Goal: Information Seeking & Learning: Find specific fact

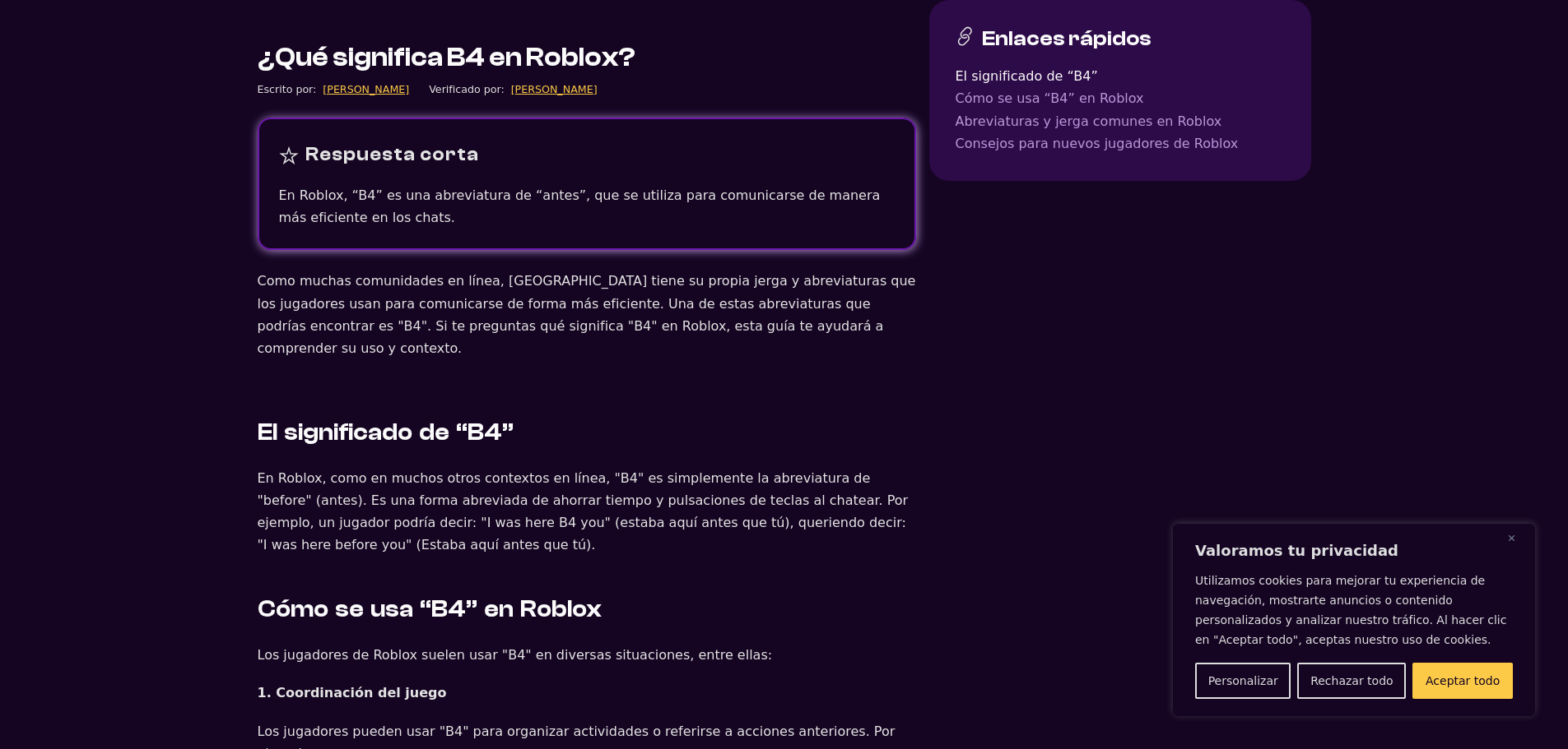
scroll to position [576, 0]
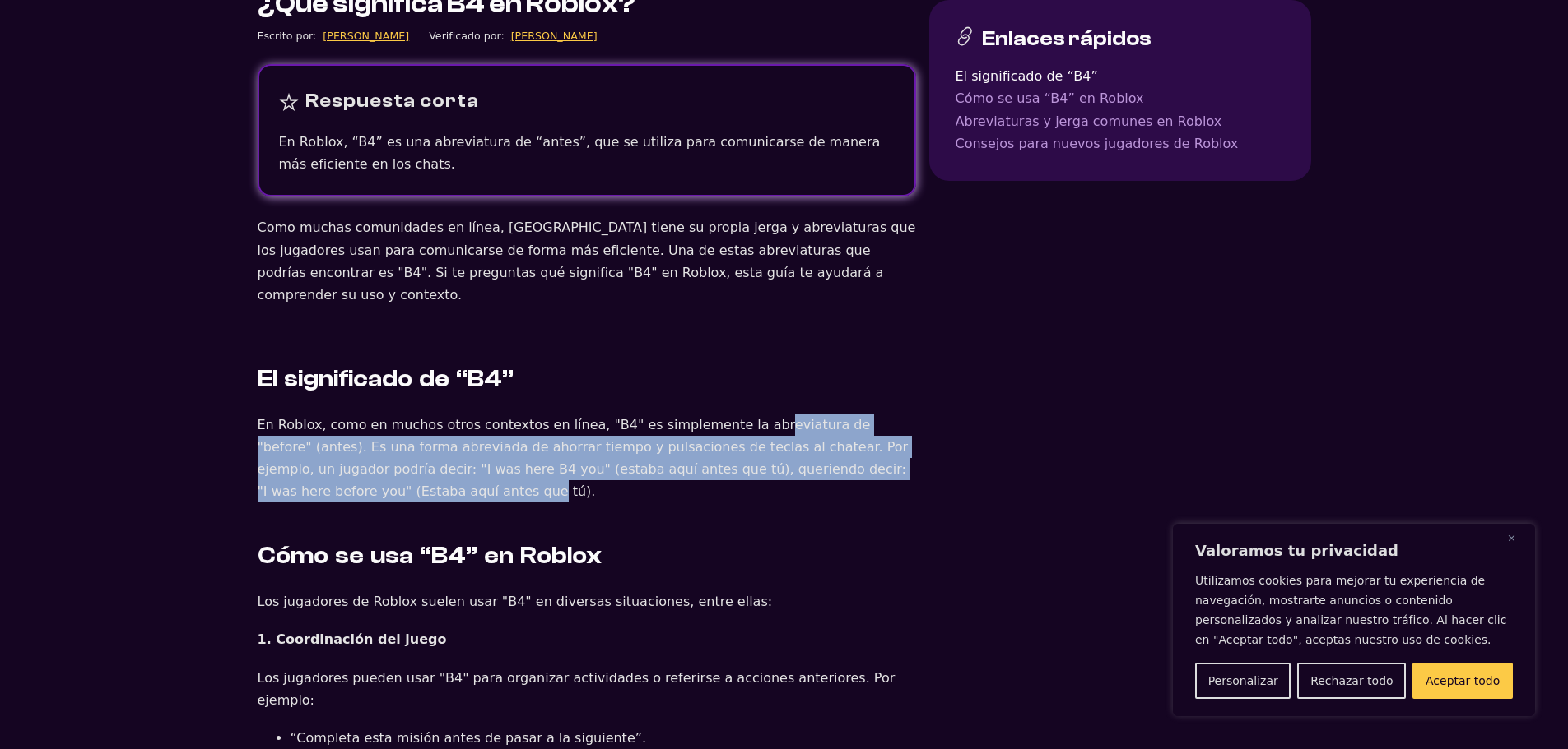
drag, startPoint x: 750, startPoint y: 385, endPoint x: 898, endPoint y: 432, distance: 155.3
click at [898, 432] on p "En Roblox, como en muchos otros contextos en línea, "B4" es simplemente la abre…" at bounding box center [586, 458] width 658 height 89
click at [898, 432] on font "En Roblox, como en muchos otros contextos en línea, "B4" es simplemente la abre…" at bounding box center [583, 458] width 651 height 83
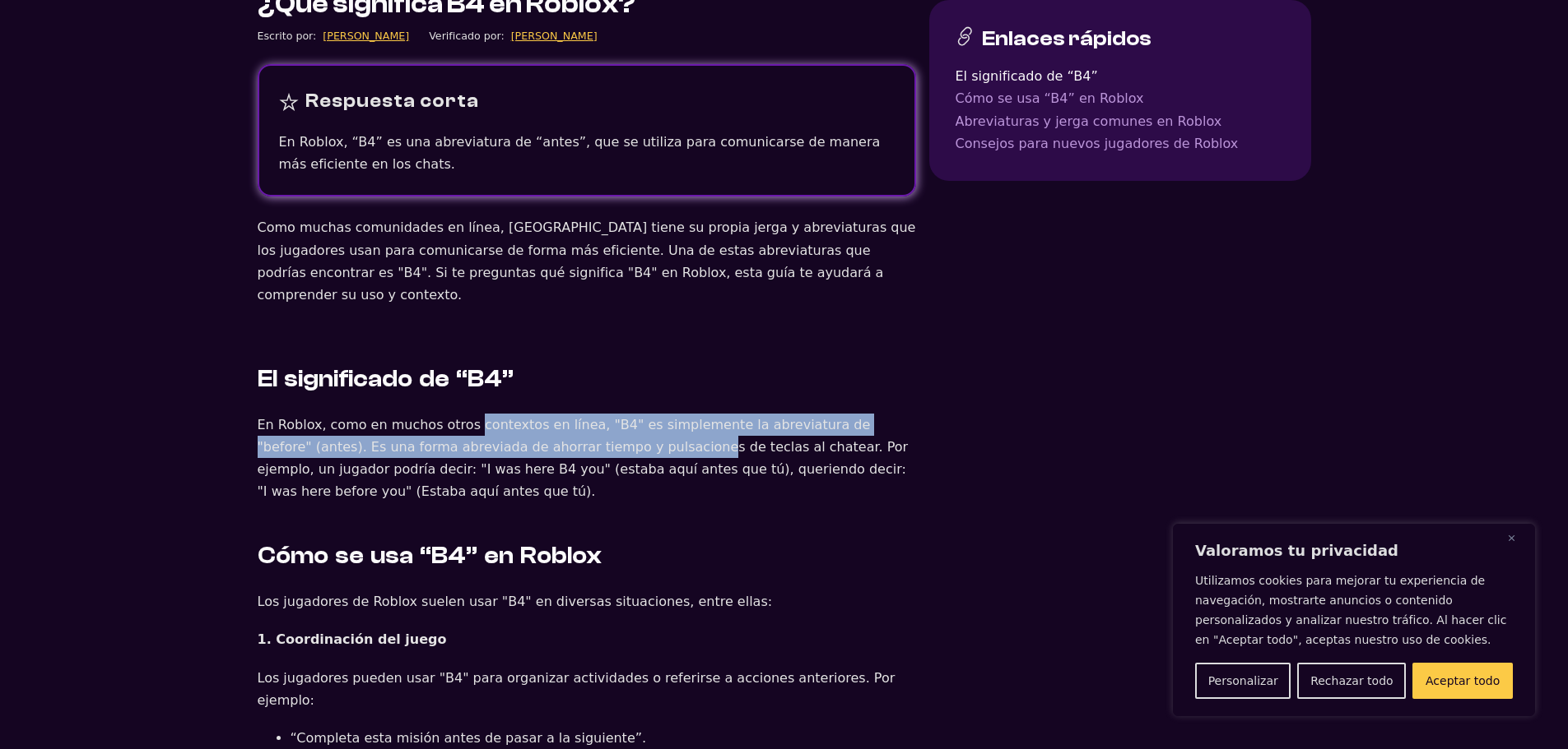
drag, startPoint x: 458, startPoint y: 401, endPoint x: 562, endPoint y: 424, distance: 106.5
click at [562, 424] on font "En Roblox, como en muchos otros contextos en línea, "B4" es simplemente la abre…" at bounding box center [583, 458] width 651 height 83
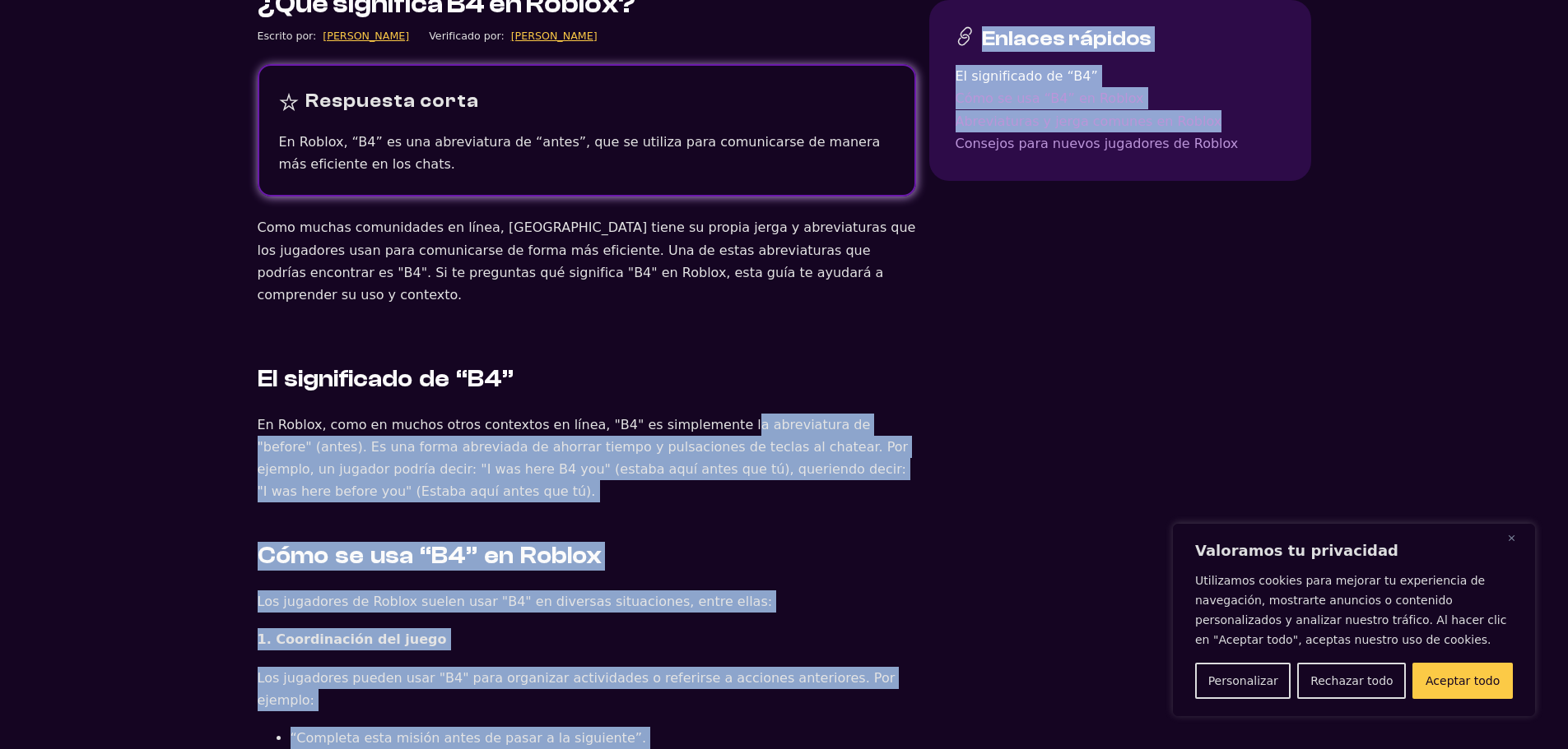
drag, startPoint x: 697, startPoint y: 385, endPoint x: 948, endPoint y: 449, distance: 259.0
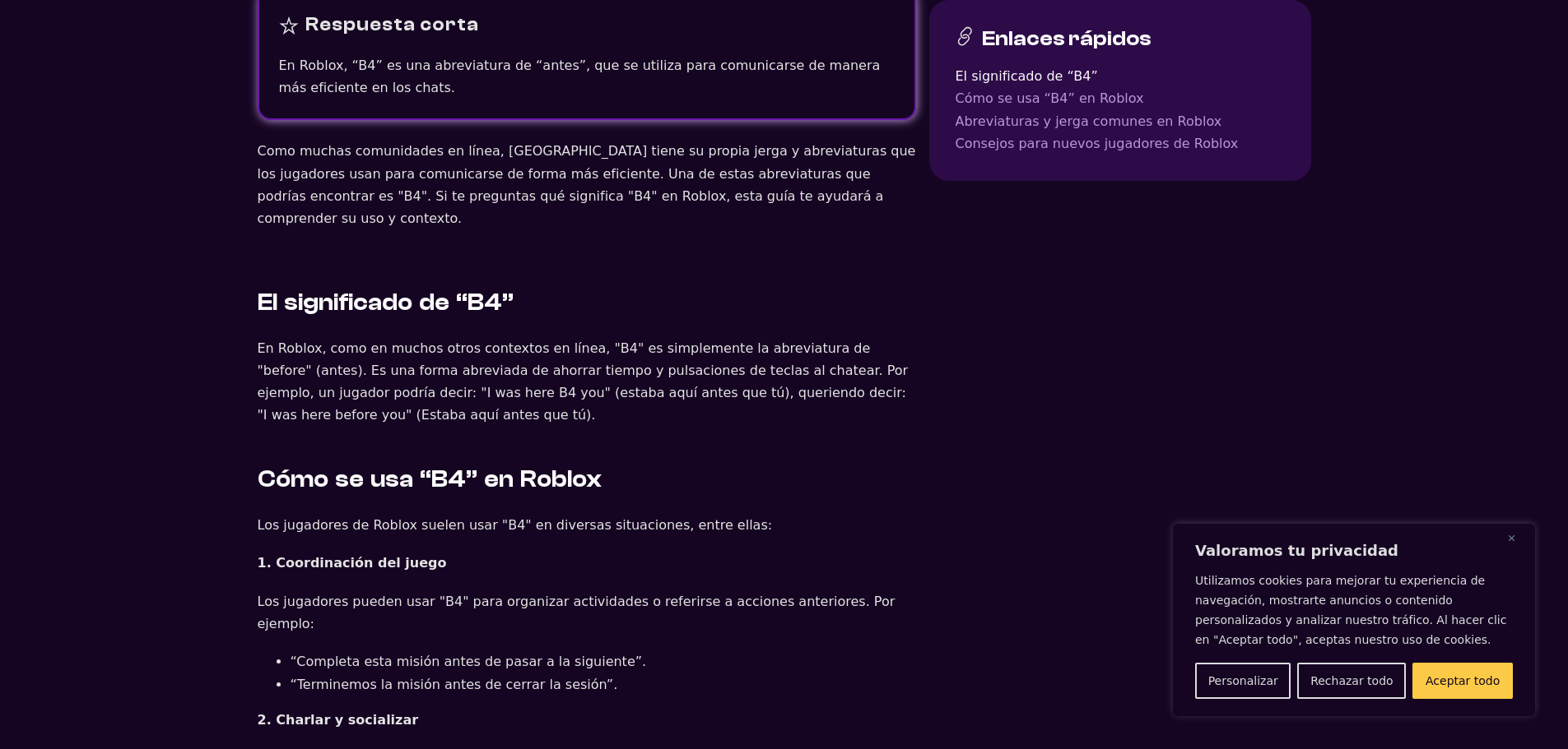
scroll to position [658, 0]
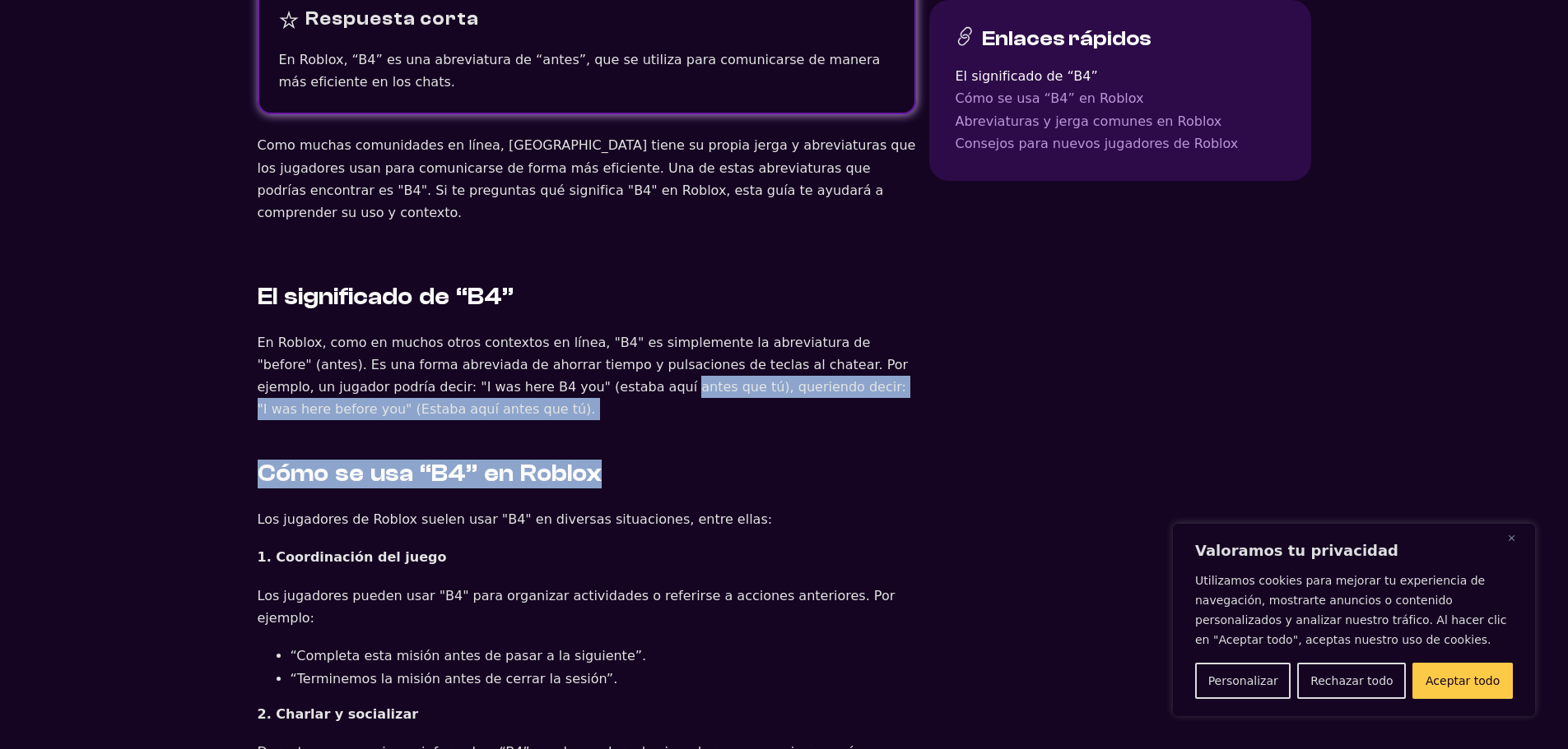
drag, startPoint x: 540, startPoint y: 375, endPoint x: 714, endPoint y: 400, distance: 175.8
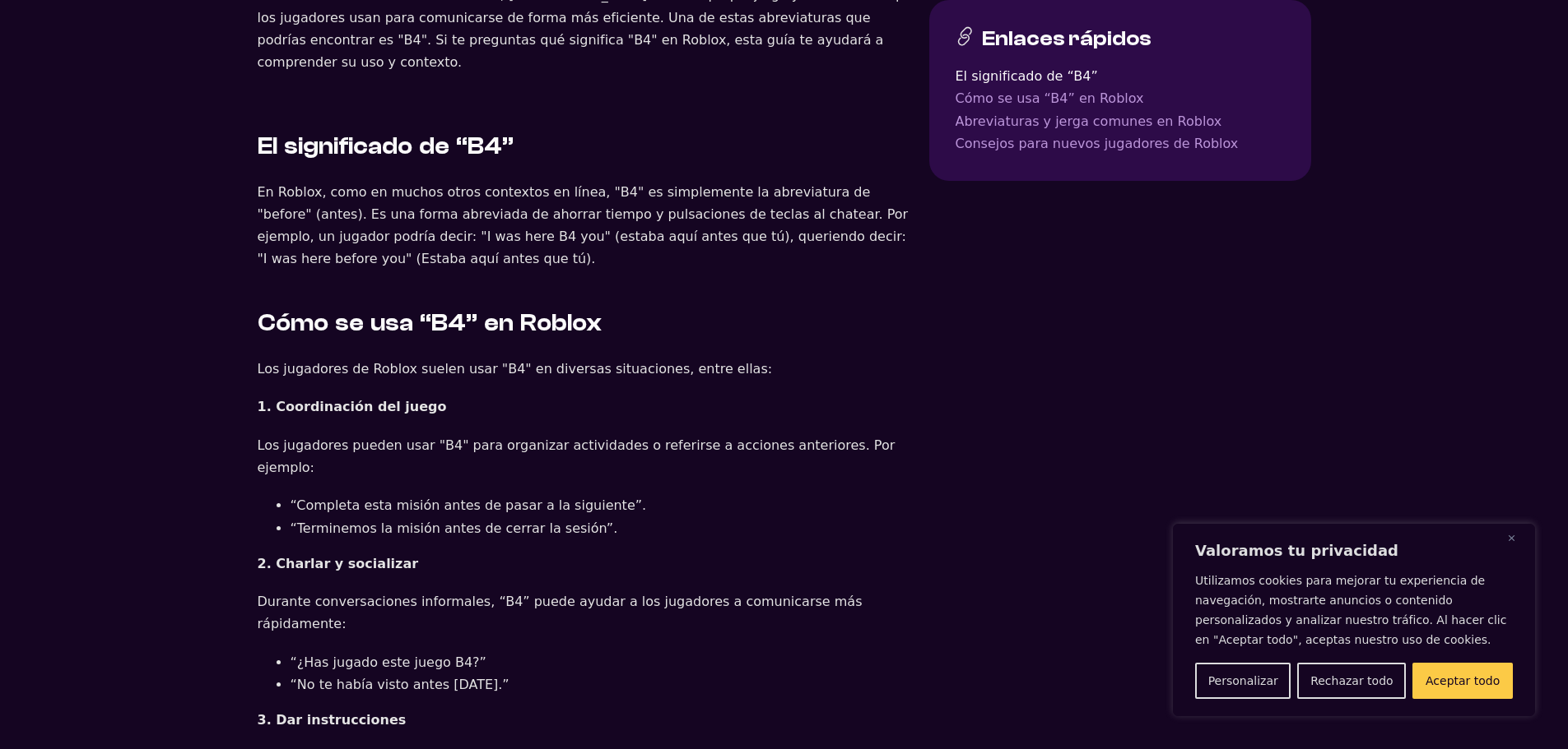
scroll to position [823, 0]
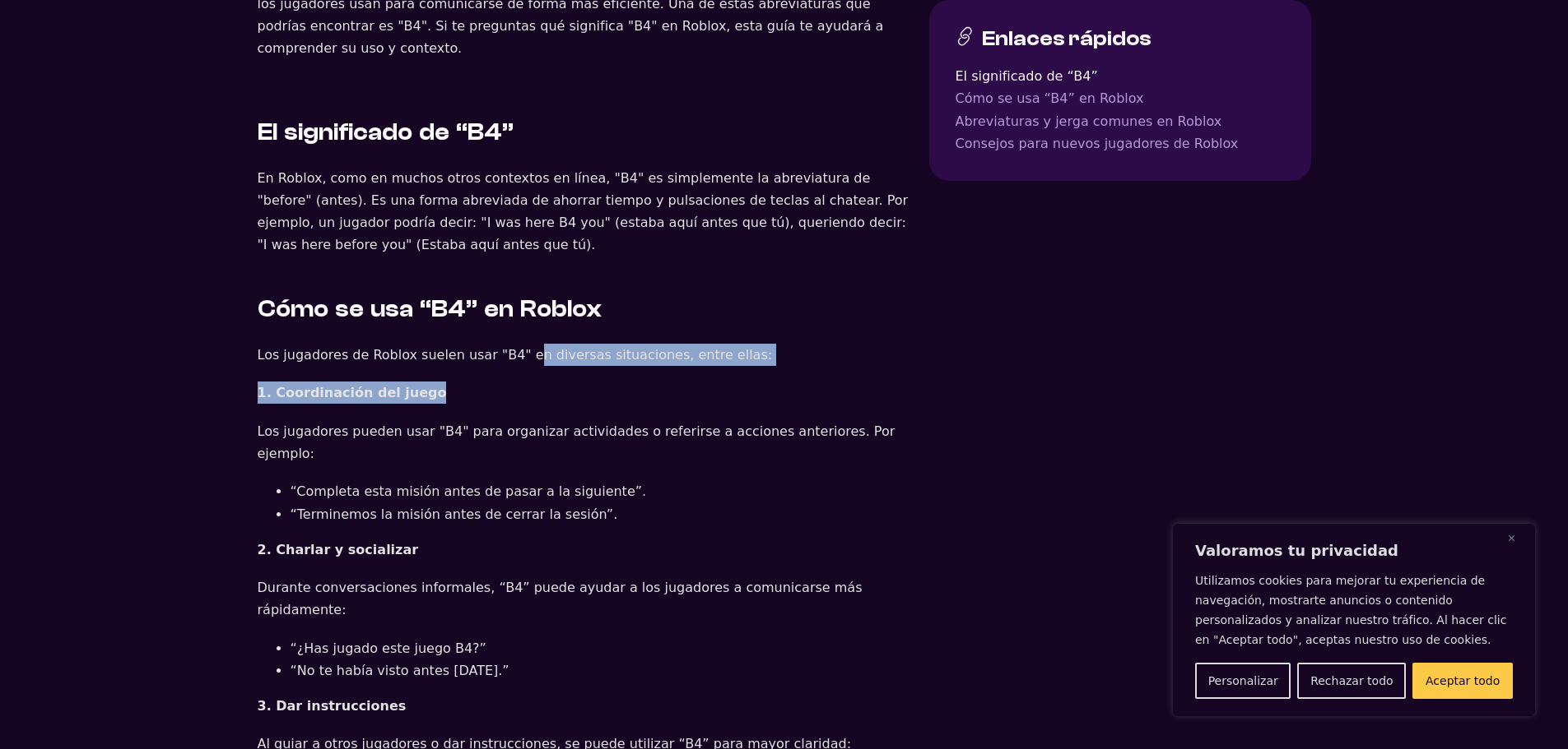
drag, startPoint x: 580, startPoint y: 324, endPoint x: 736, endPoint y: 349, distance: 158.0
click at [736, 349] on div "El significado de “B4” En Roblox, como en muchos otros contextos en línea, "B4"…" at bounding box center [586, 738] width 658 height 1318
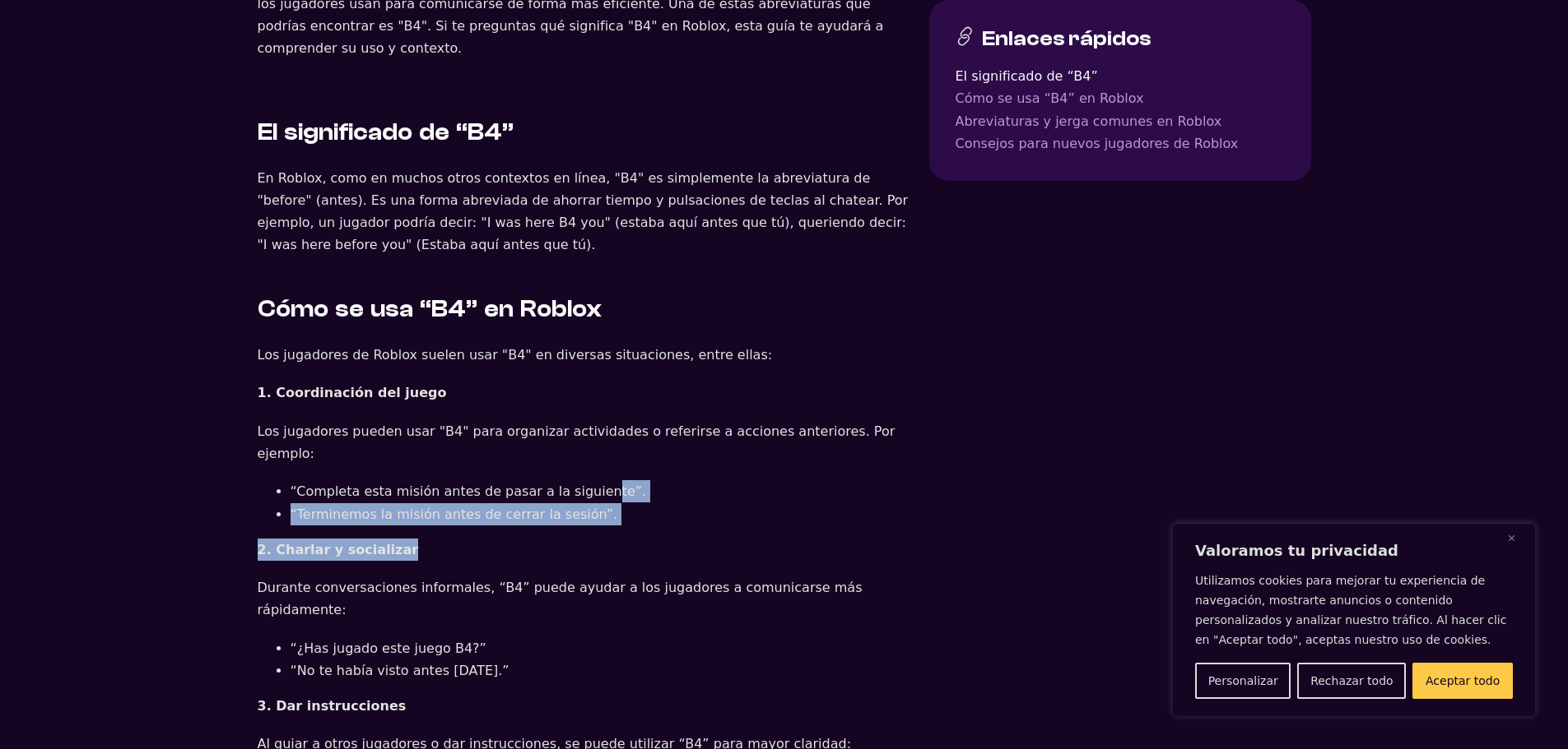
drag, startPoint x: 594, startPoint y: 449, endPoint x: 697, endPoint y: 498, distance: 114.1
click at [675, 485] on div "El significado de “B4” En Roblox, como en muchos otros contextos en línea, "B4"…" at bounding box center [586, 738] width 658 height 1318
click at [706, 539] on p "2. Charlar y socializar" at bounding box center [586, 549] width 658 height 22
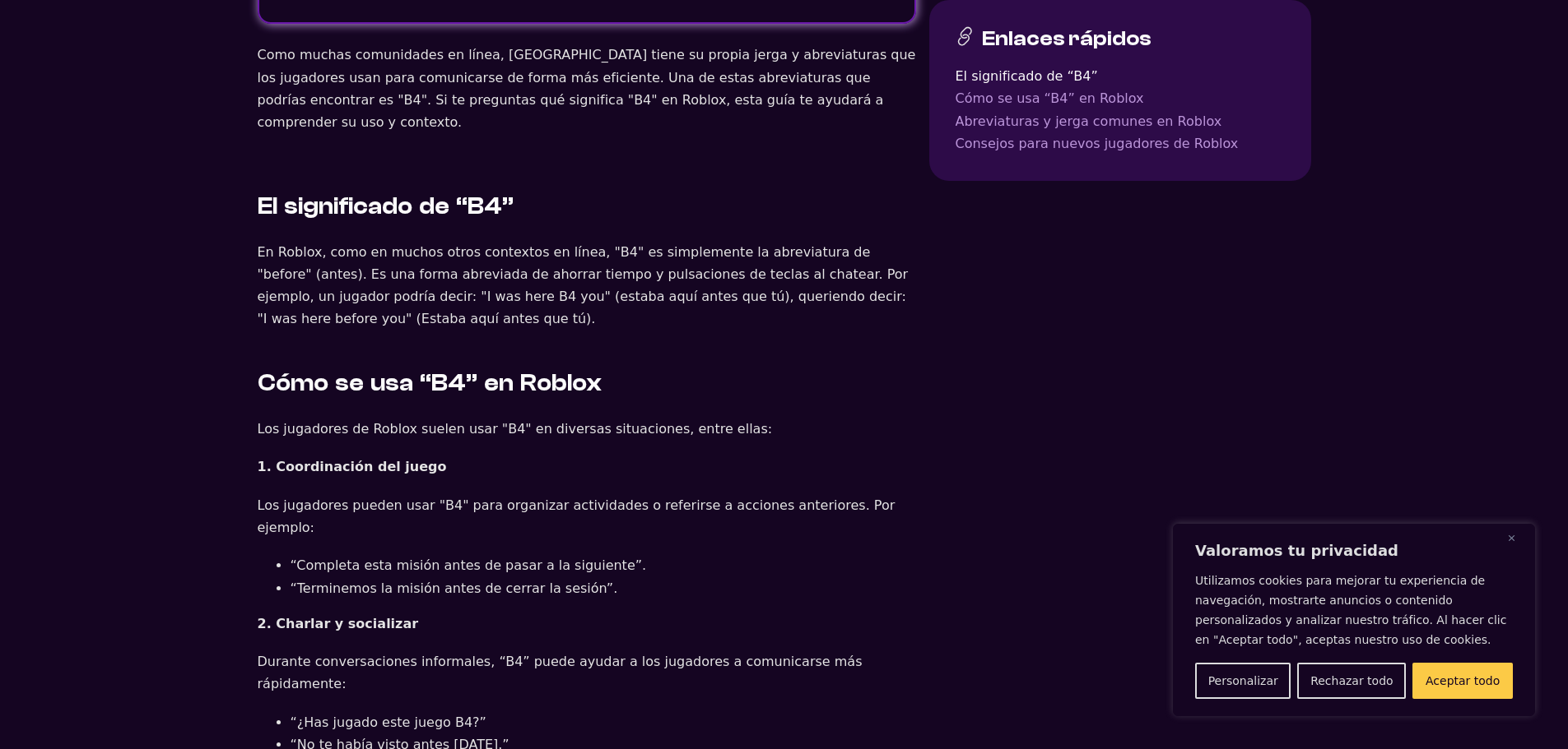
scroll to position [740, 0]
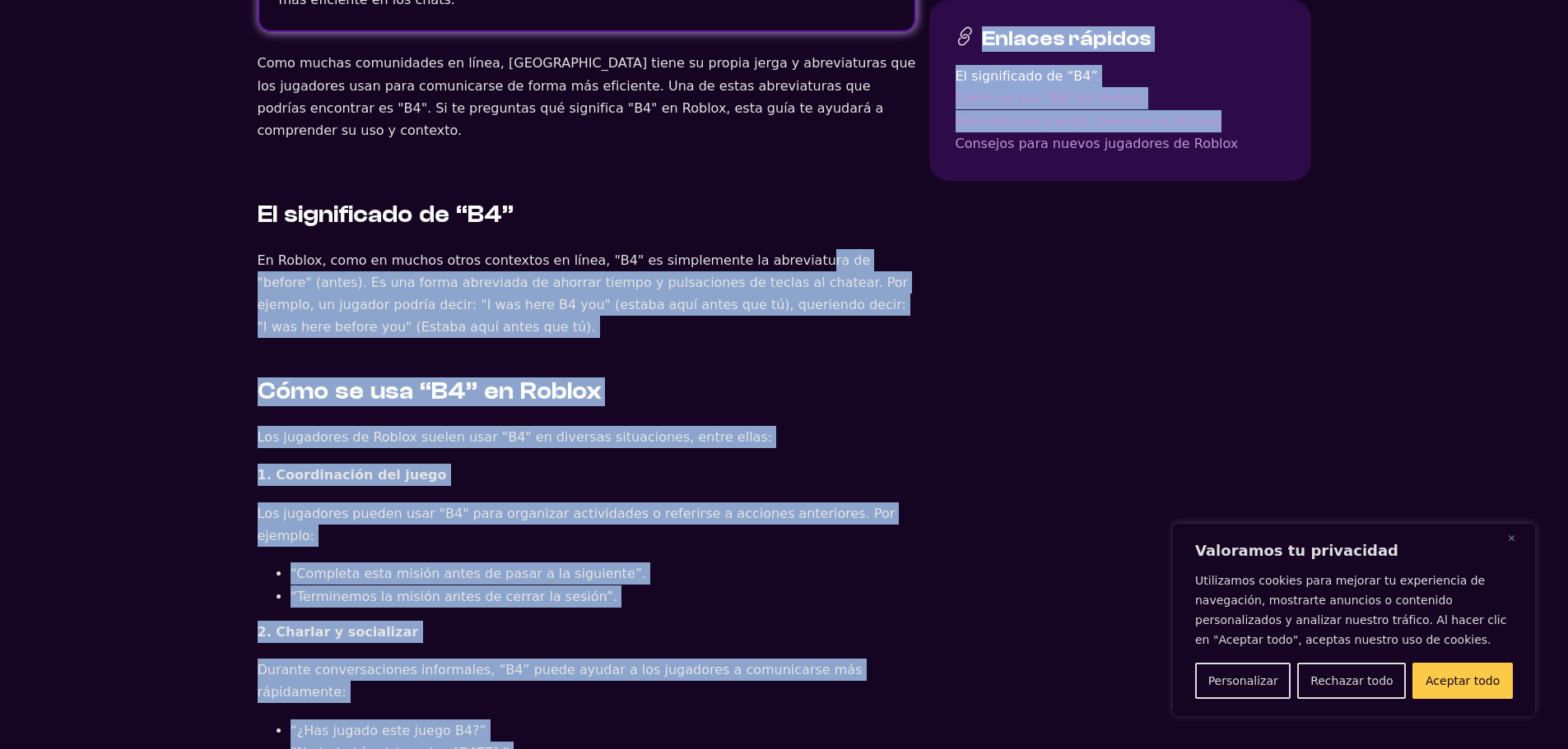
drag, startPoint x: 834, startPoint y: 229, endPoint x: 930, endPoint y: 243, distance: 97.0
drag, startPoint x: 898, startPoint y: 214, endPoint x: 951, endPoint y: 250, distance: 64.1
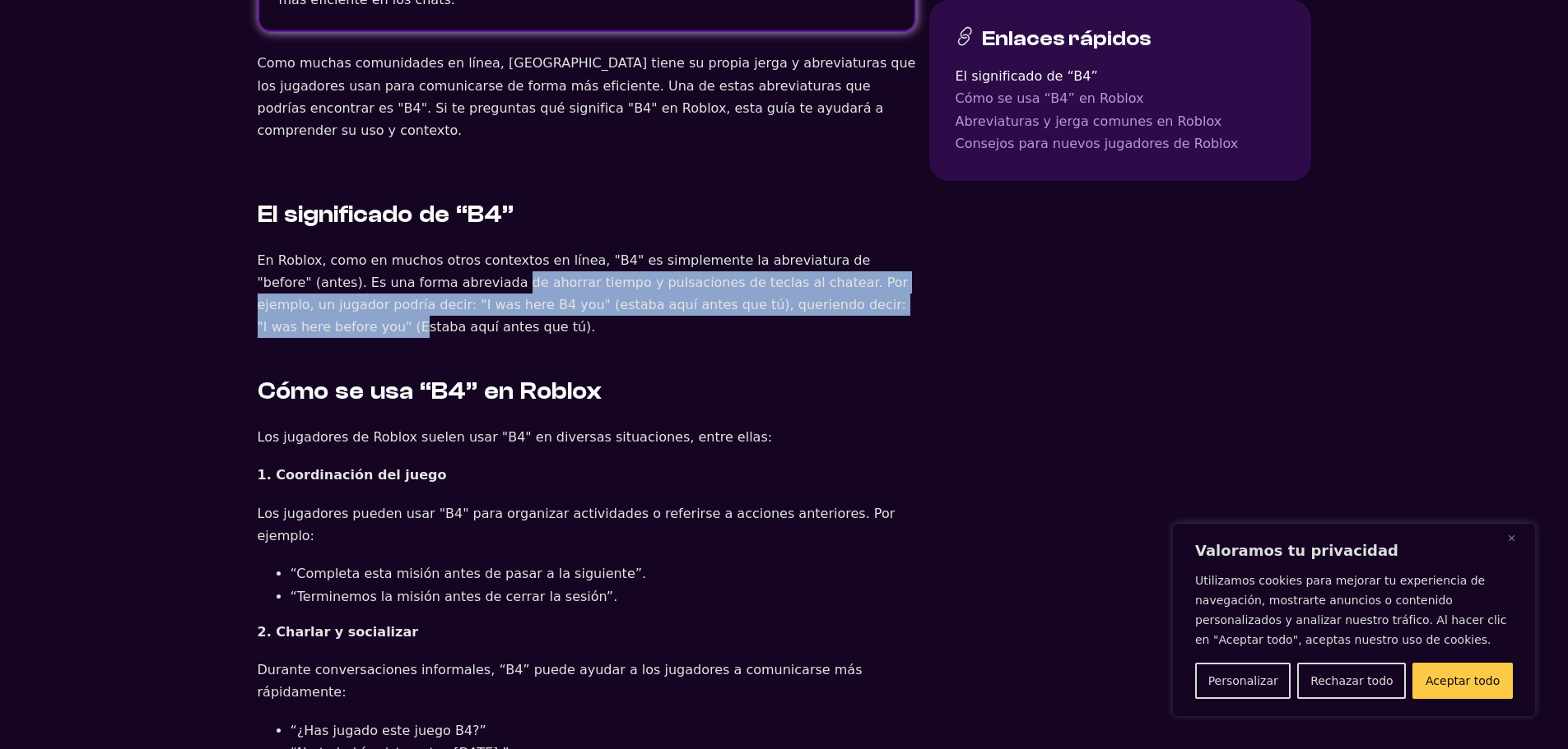
drag, startPoint x: 401, startPoint y: 248, endPoint x: 777, endPoint y: 273, distance: 376.8
click at [777, 273] on font "En Roblox, como en muchos otros contextos en línea, "B4" es simplemente la abre…" at bounding box center [583, 293] width 651 height 83
click at [763, 268] on font "En Roblox, como en muchos otros contextos en línea, "B4" es simplemente la abre…" at bounding box center [583, 293] width 651 height 83
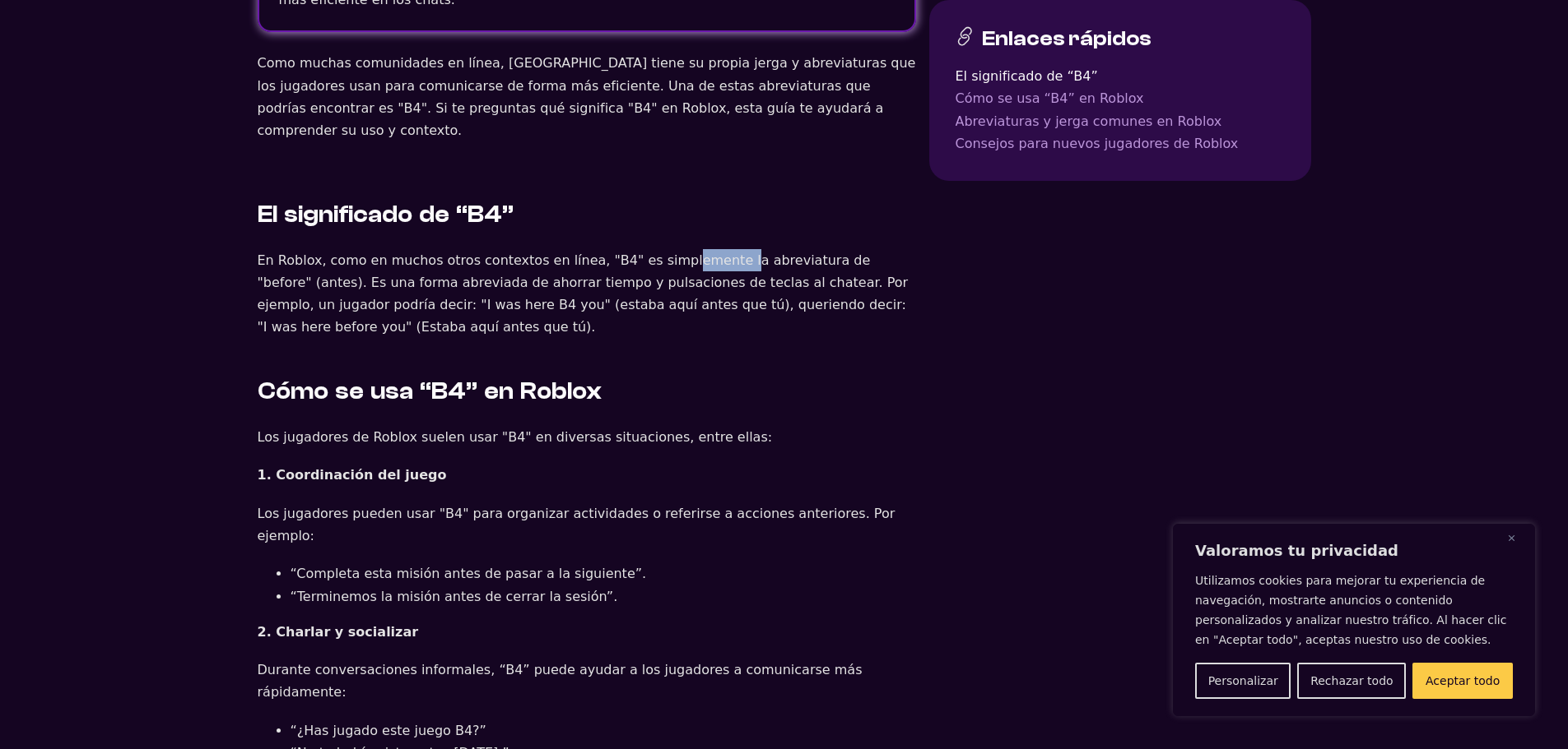
drag, startPoint x: 690, startPoint y: 238, endPoint x: 695, endPoint y: 247, distance: 10.3
click at [698, 249] on p "En Roblox, como en muchos otros contextos en línea, "B4" es simplemente la abre…" at bounding box center [586, 293] width 658 height 89
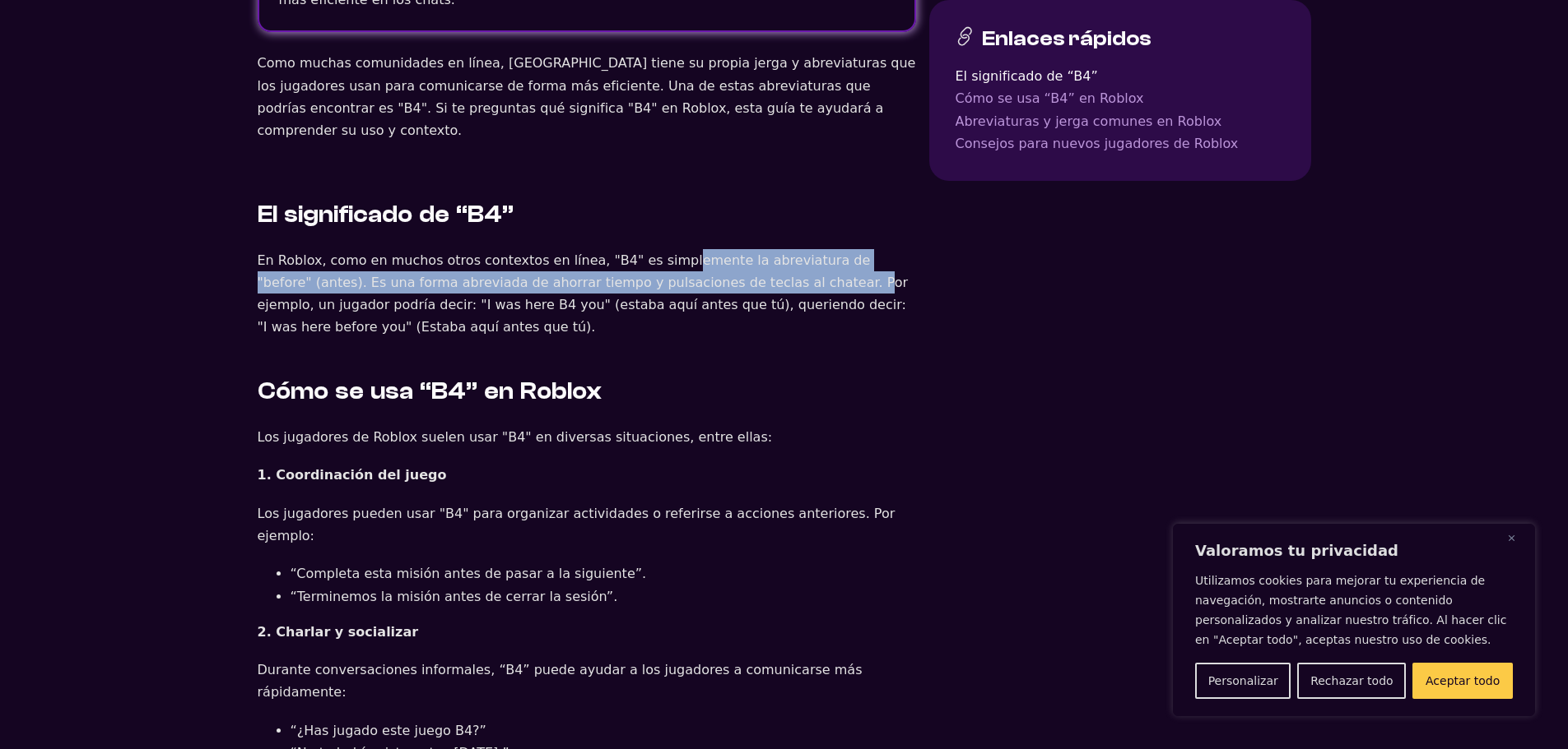
click at [696, 252] on font "En Roblox, como en muchos otros contextos en línea, "B4" es simplemente la abre…" at bounding box center [583, 293] width 651 height 83
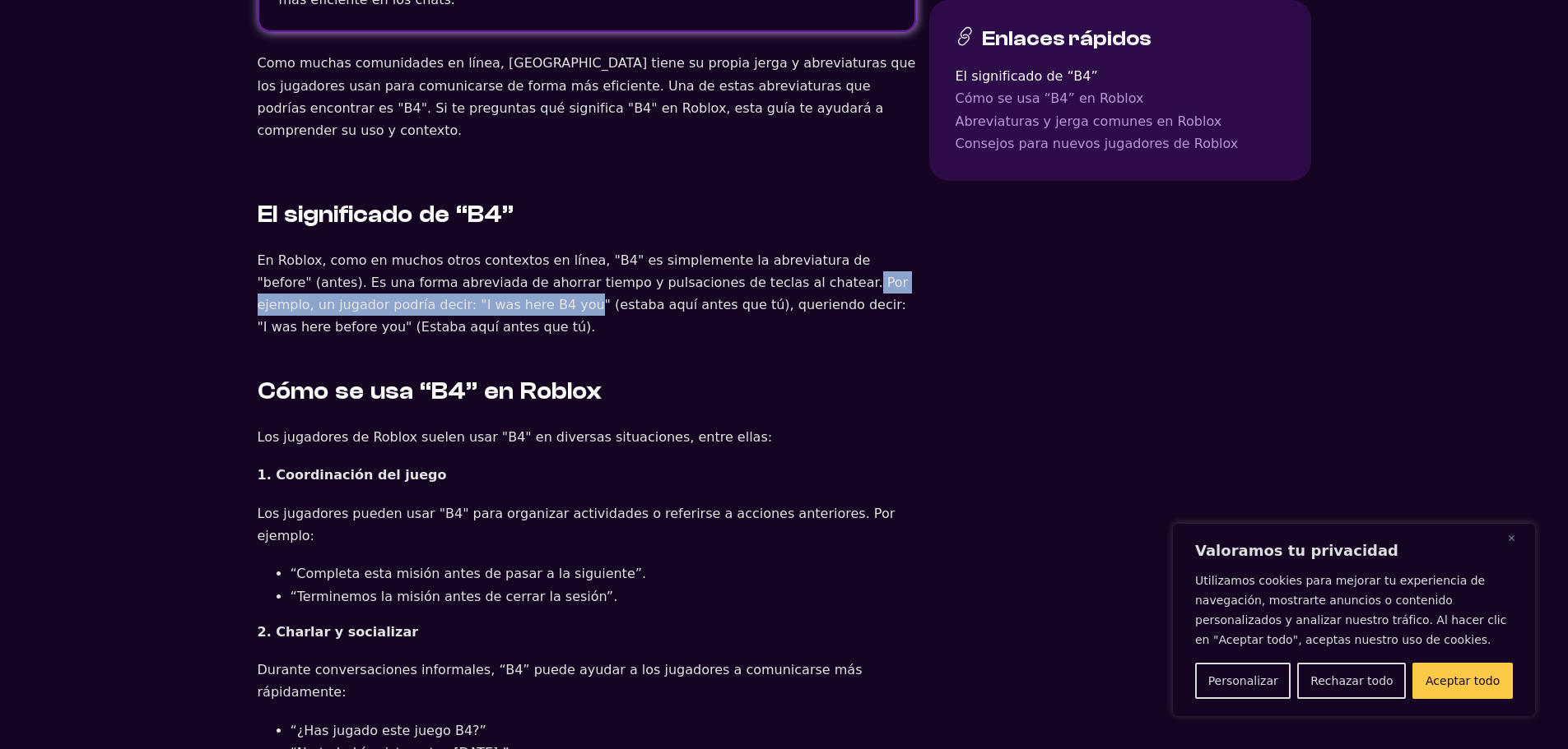
drag, startPoint x: 686, startPoint y: 249, endPoint x: 364, endPoint y: 278, distance: 323.3
click at [364, 278] on font "En Roblox, como en muchos otros contextos en línea, "B4" es simplemente la abre…" at bounding box center [583, 293] width 651 height 83
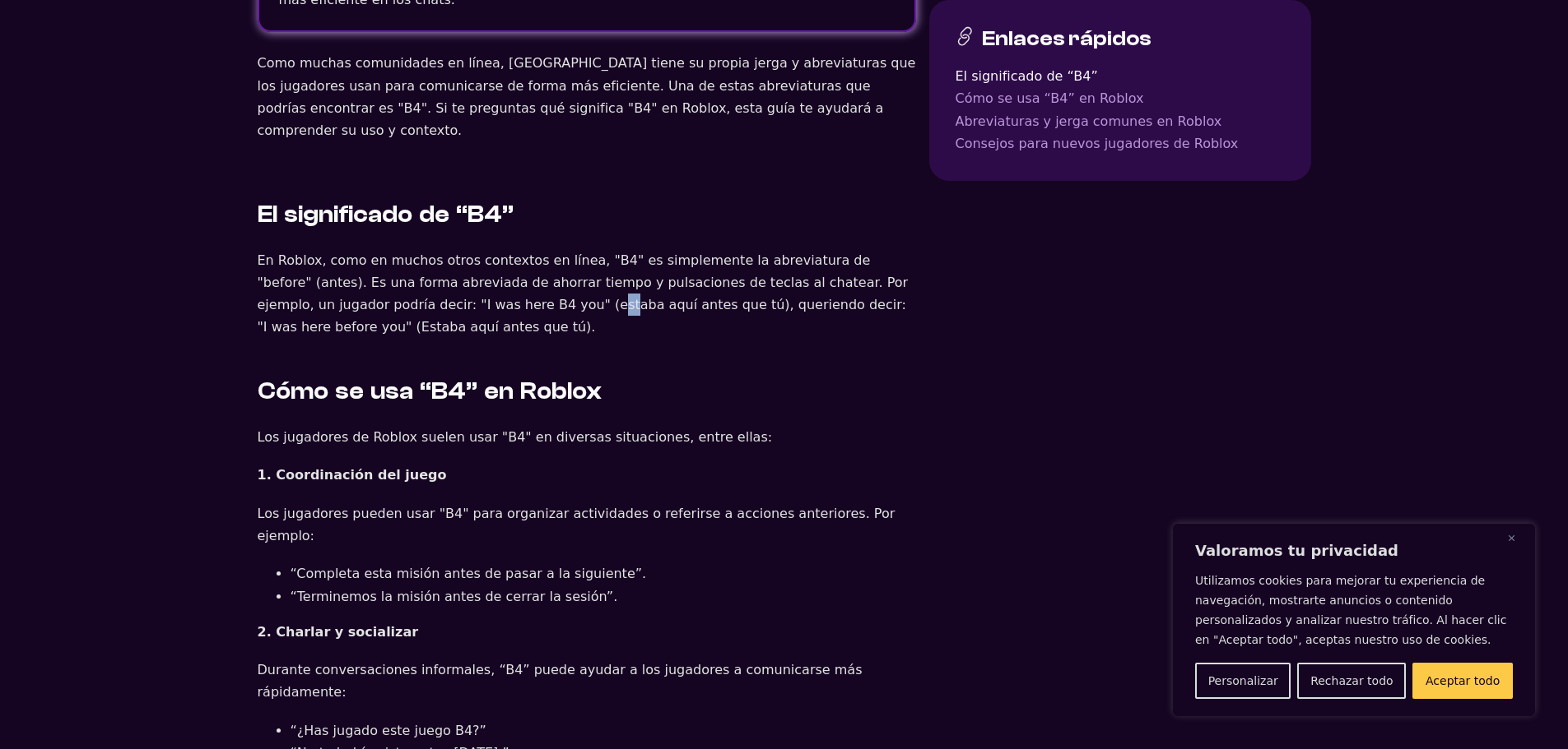
drag, startPoint x: 383, startPoint y: 279, endPoint x: 392, endPoint y: 278, distance: 9.1
click at [392, 278] on font "En Roblox, como en muchos otros contextos en línea, "B4" es simplemente la abre…" at bounding box center [583, 293] width 651 height 83
click at [376, 275] on font "En Roblox, como en muchos otros contextos en línea, "B4" es simplemente la abre…" at bounding box center [583, 293] width 651 height 83
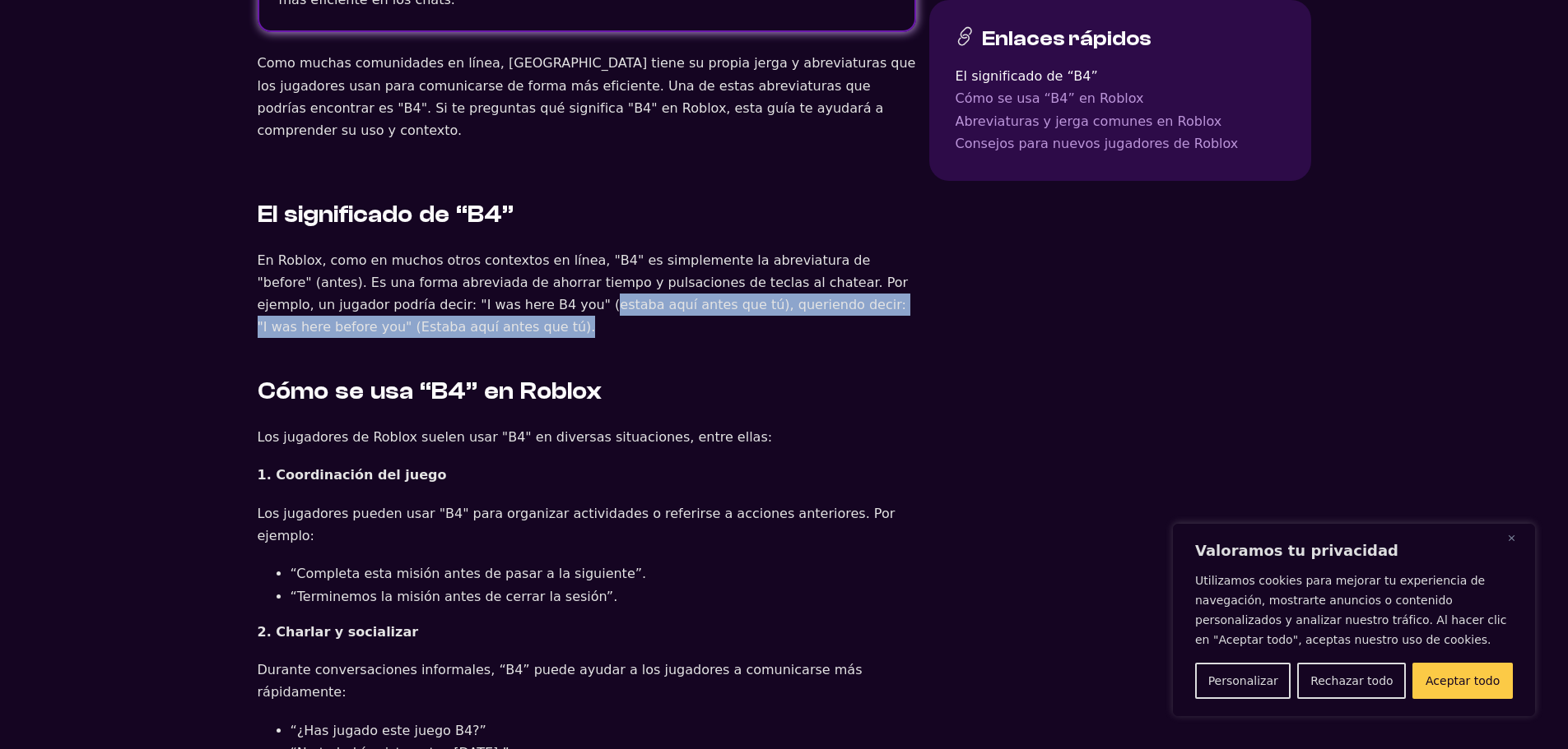
drag, startPoint x: 376, startPoint y: 275, endPoint x: 584, endPoint y: 298, distance: 209.3
click at [584, 298] on p "En Roblox, como en muchos otros contextos en línea, "B4" es simplemente la abre…" at bounding box center [586, 293] width 658 height 89
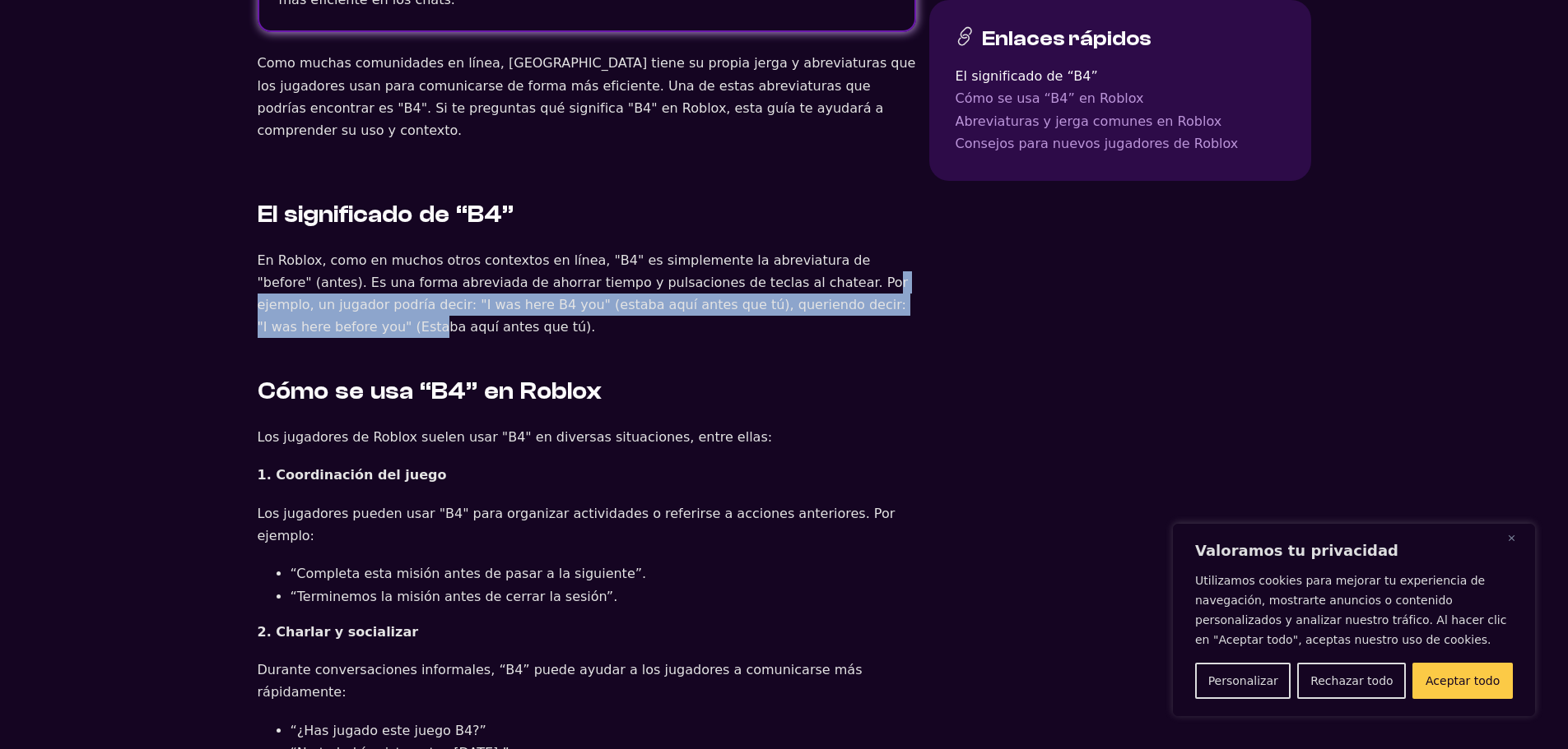
drag, startPoint x: 717, startPoint y: 263, endPoint x: 799, endPoint y: 272, distance: 82.5
click at [798, 272] on p "En Roblox, como en muchos otros contextos en línea, "B4" es simplemente la abre…" at bounding box center [586, 293] width 658 height 89
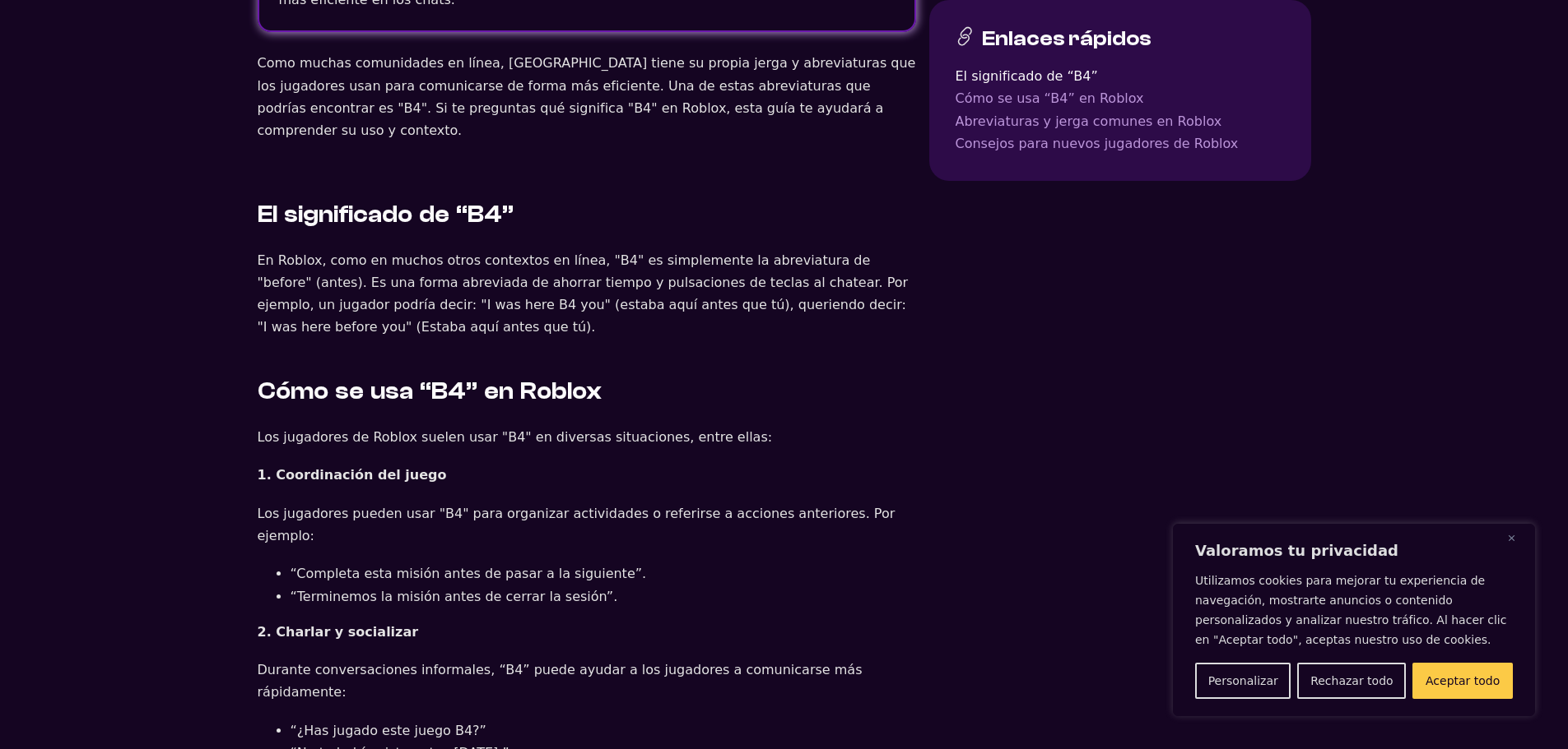
click at [799, 272] on font "En Roblox, como en muchos otros contextos en línea, "B4" es simplemente la abre…" at bounding box center [583, 293] width 651 height 83
